Goal: Navigation & Orientation: Find specific page/section

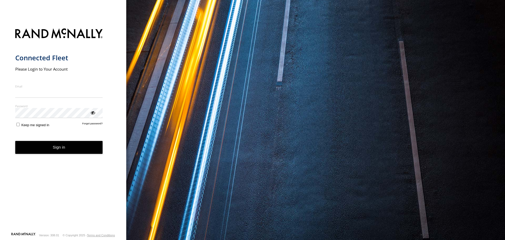
click at [34, 90] on input "Email" at bounding box center [59, 92] width 88 height 9
type input "**********"
click at [65, 147] on button "Sign in" at bounding box center [59, 147] width 88 height 13
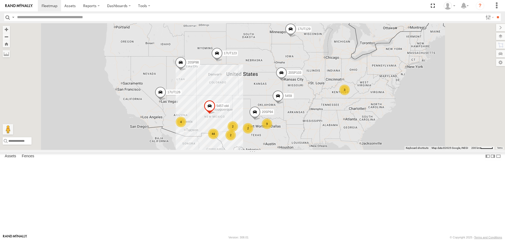
click at [380, 6] on section at bounding box center [271, 5] width 466 height 11
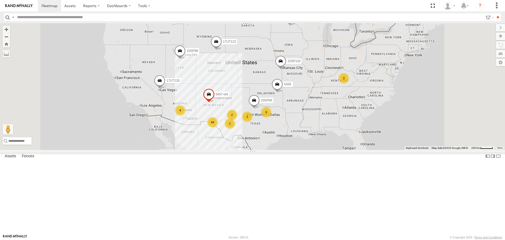
drag, startPoint x: 320, startPoint y: 127, endPoint x: 319, endPoint y: 114, distance: 12.9
click at [319, 114] on div "20SP98 17UT123 17UT129 20SP103 44 9 3 2 4 5459 2 2 20SP94 17UT126 5457-old" at bounding box center [252, 86] width 505 height 126
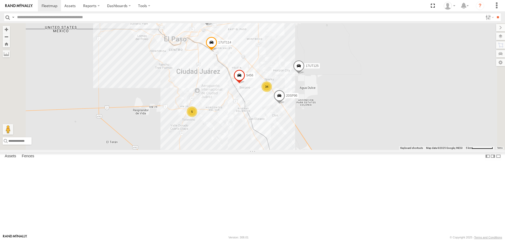
drag, startPoint x: 350, startPoint y: 115, endPoint x: 373, endPoint y: 65, distance: 55.1
click at [373, 65] on div "20SP98 17UT123 17UT129 20SP103 5459 20SP94 17UT126 5457-old 17UT125 20SP96 17UT…" at bounding box center [252, 86] width 505 height 126
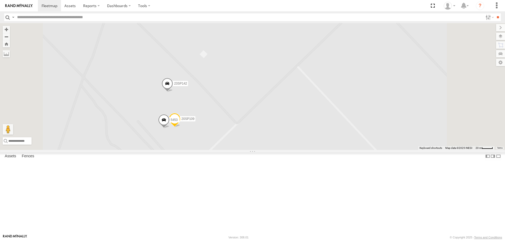
drag, startPoint x: 298, startPoint y: 98, endPoint x: 295, endPoint y: 168, distance: 70.6
click at [295, 149] on div "20SP98 17UT123 17UT129 20SP103 5459 20SP94 17UT126 5457-old 17UT125 20SP96 17UT…" at bounding box center [252, 86] width 505 height 126
